Goal: Find specific page/section: Find specific page/section

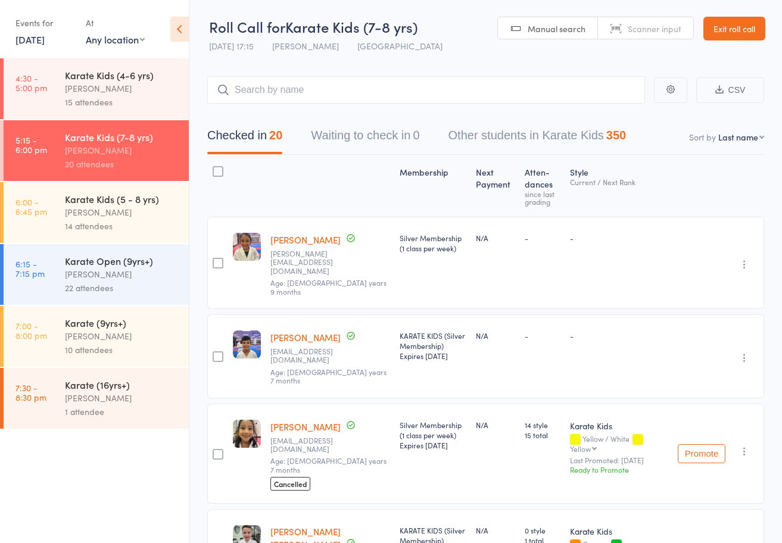
click at [728, 19] on link "Exit roll call" at bounding box center [734, 29] width 62 height 24
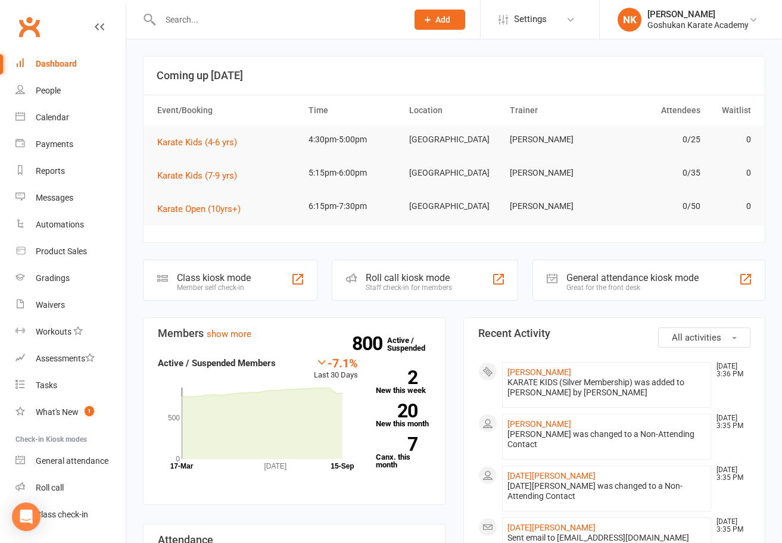
click at [205, 20] on input "text" at bounding box center [278, 19] width 242 height 17
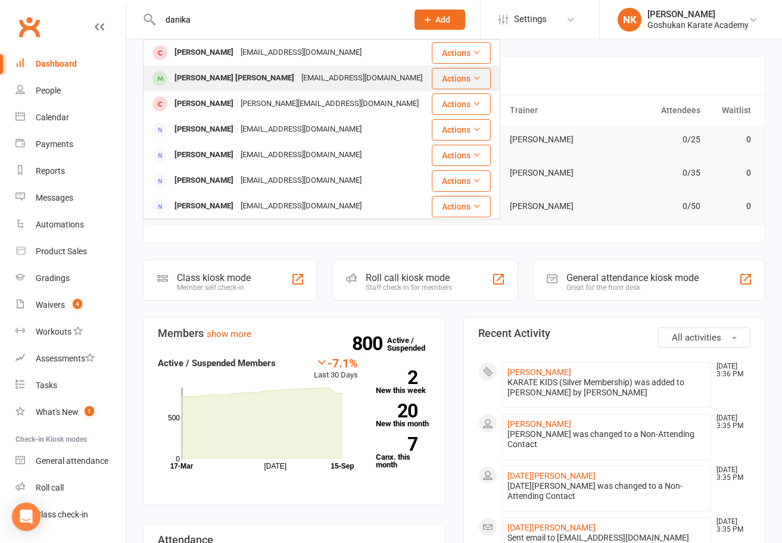
type input "danika"
click at [198, 79] on div "[PERSON_NAME] [PERSON_NAME]" at bounding box center [234, 78] width 127 height 17
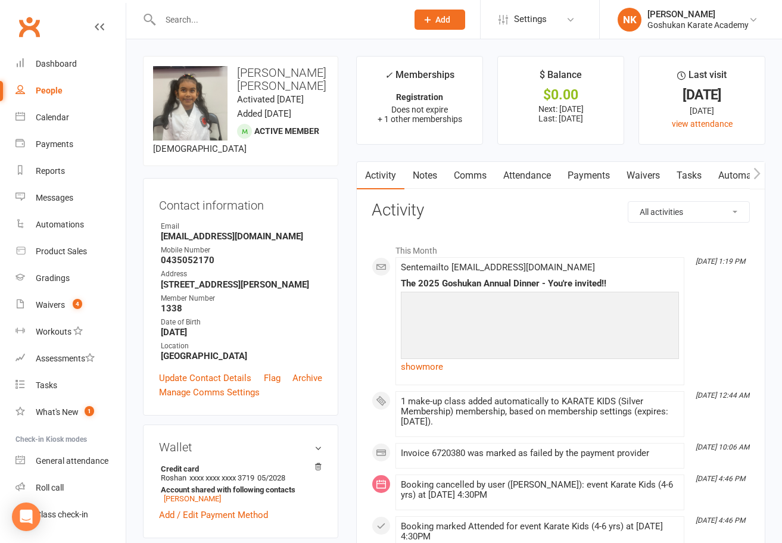
click at [426, 363] on link "show more" at bounding box center [540, 366] width 278 height 17
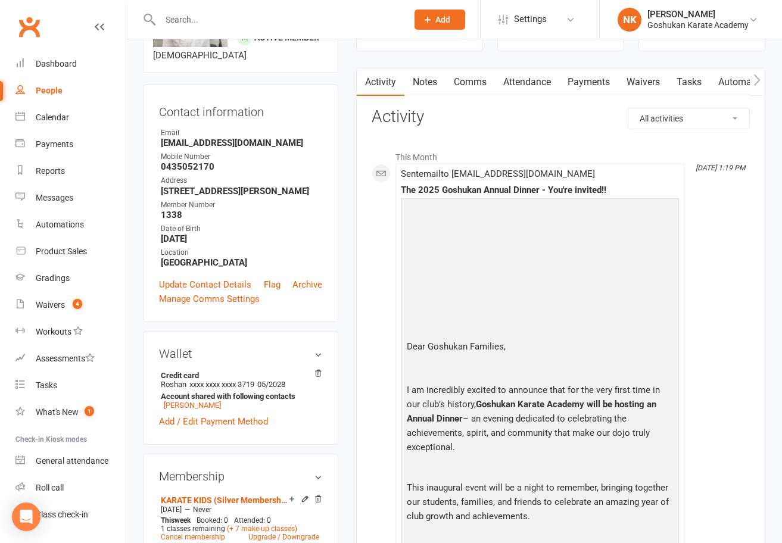
scroll to position [115, 0]
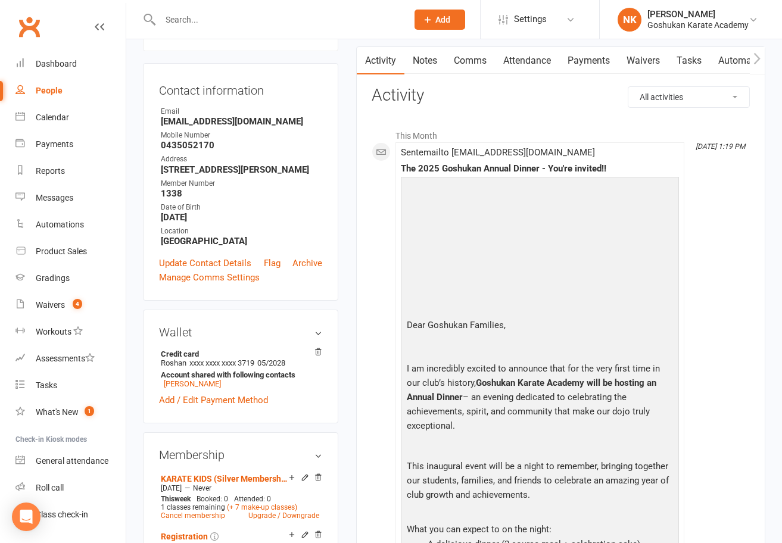
drag, startPoint x: 447, startPoint y: 258, endPoint x: 500, endPoint y: 259, distance: 52.4
click at [500, 259] on p at bounding box center [540, 257] width 272 height 17
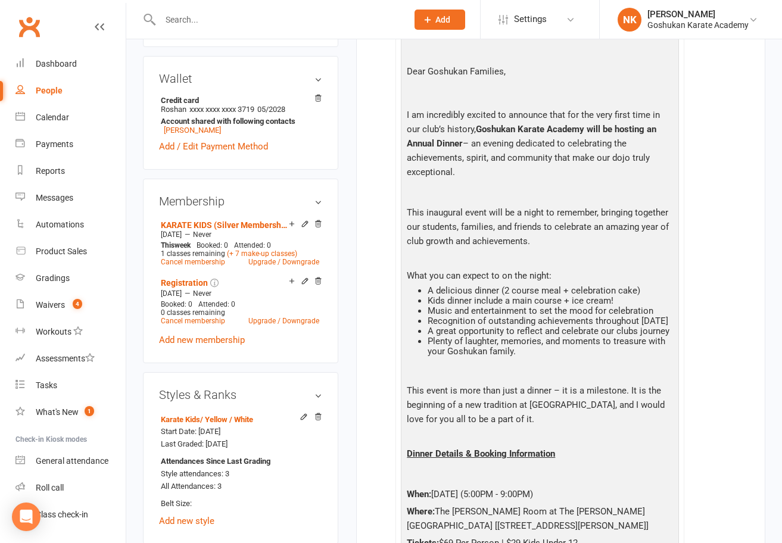
scroll to position [315, 0]
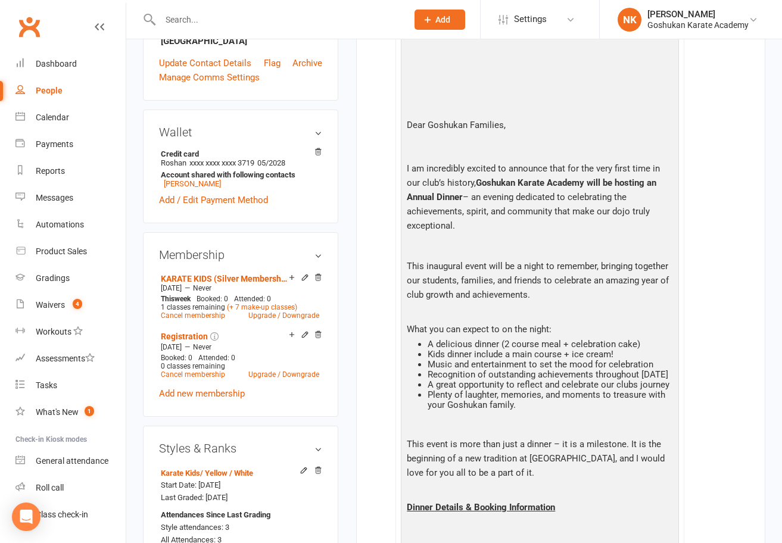
click at [345, 236] on div "upload photo change photo [PERSON_NAME] [PERSON_NAME] Activated [DATE] Added [D…" at bounding box center [240, 348] width 213 height 1215
